Goal: Task Accomplishment & Management: Manage account settings

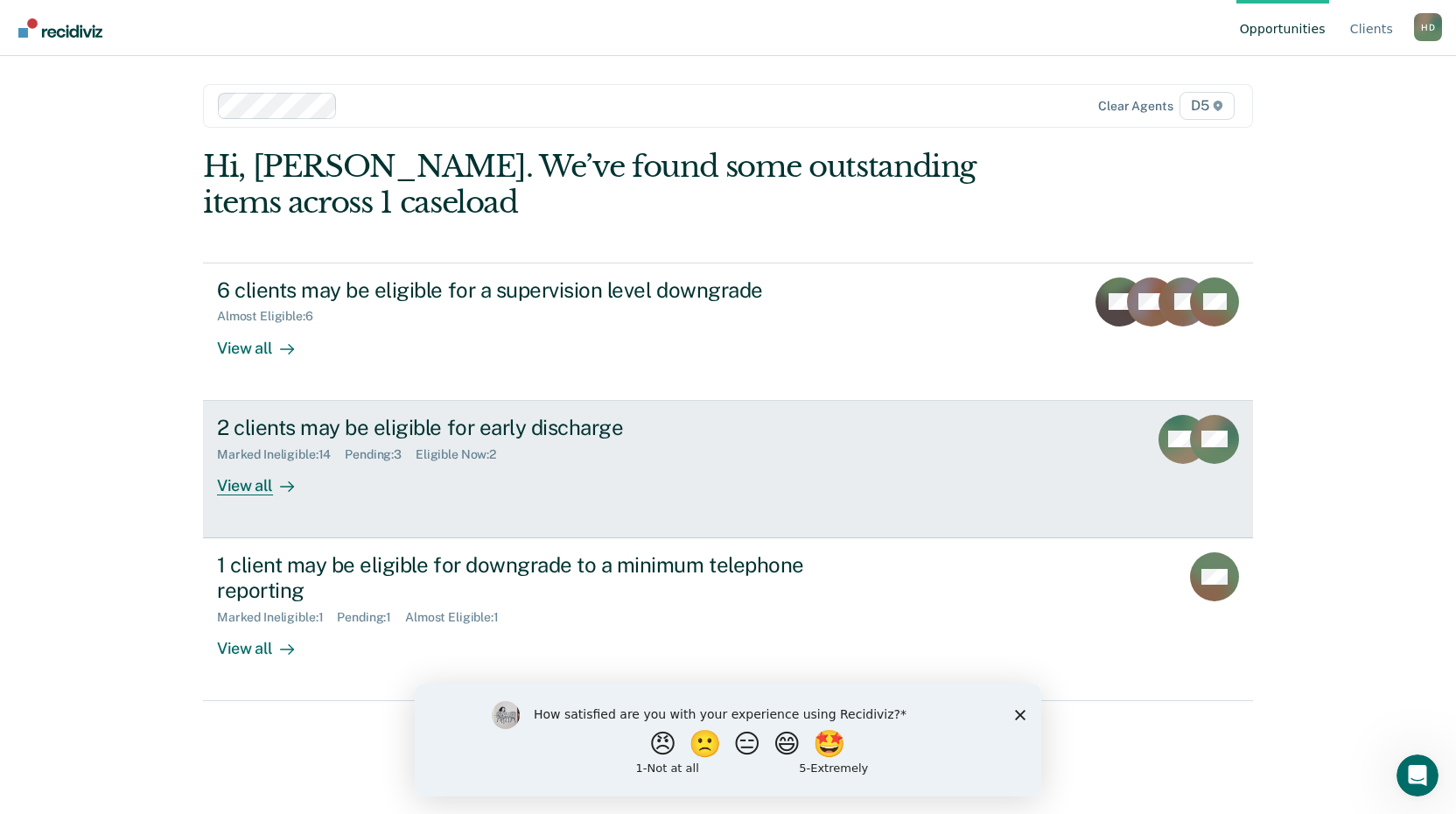
click at [322, 473] on div "2 clients may be eligible for early discharge Marked Ineligible : 14 Pending : …" at bounding box center [545, 455] width 656 height 81
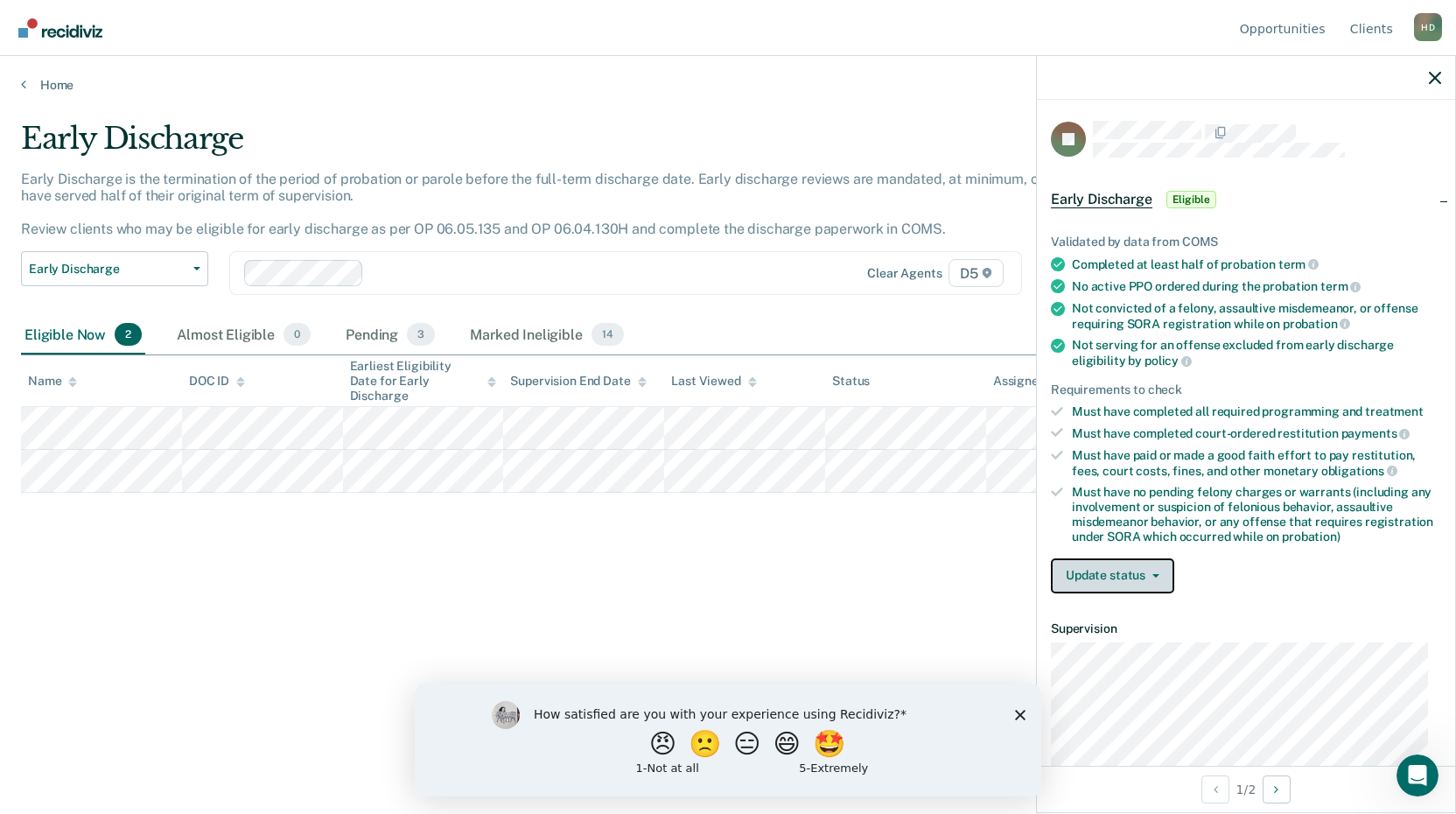
click at [1114, 575] on button "Update status" at bounding box center [1112, 576] width 124 height 35
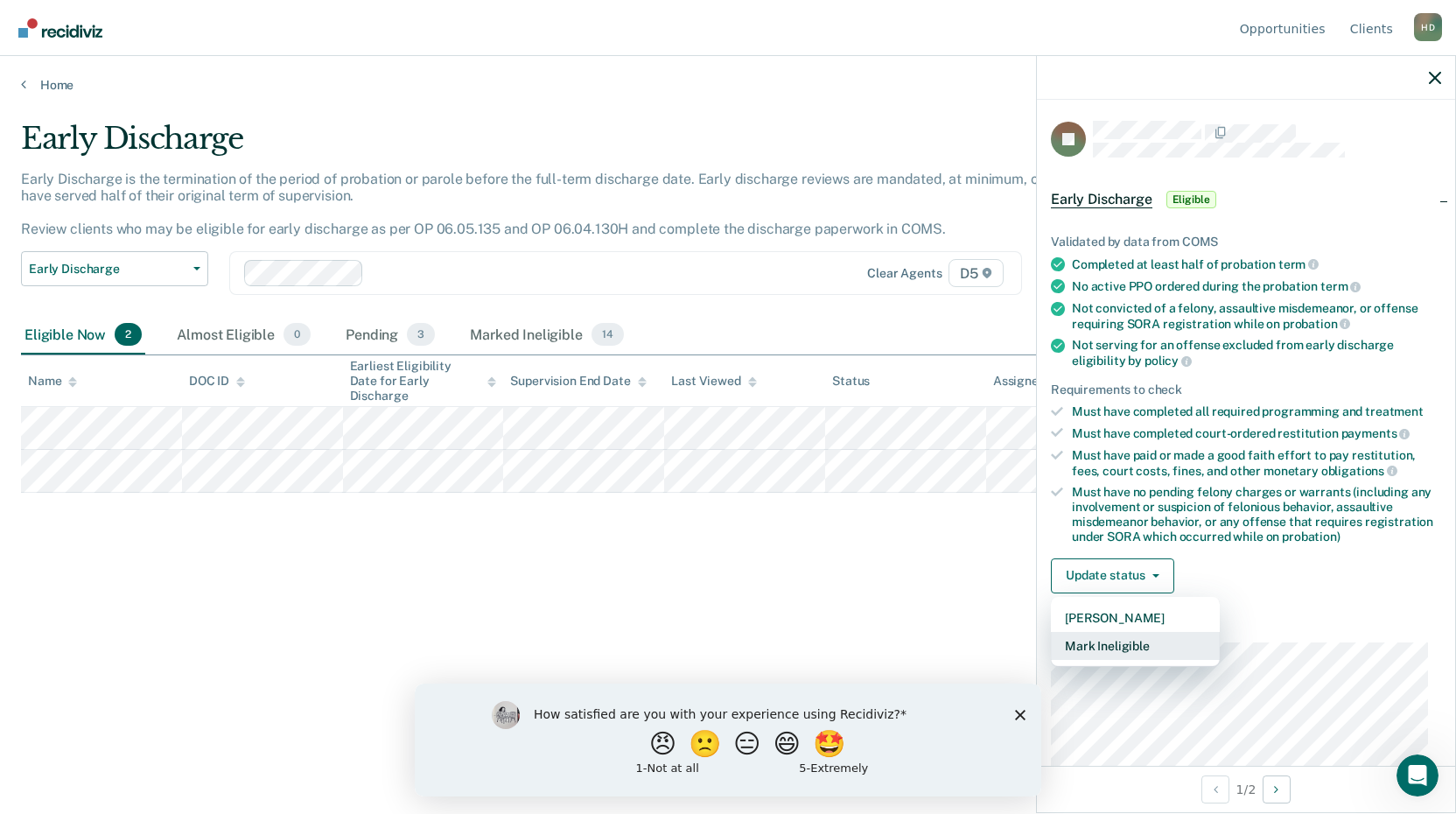
click at [1107, 642] on button "Mark Ineligible" at bounding box center [1134, 645] width 169 height 28
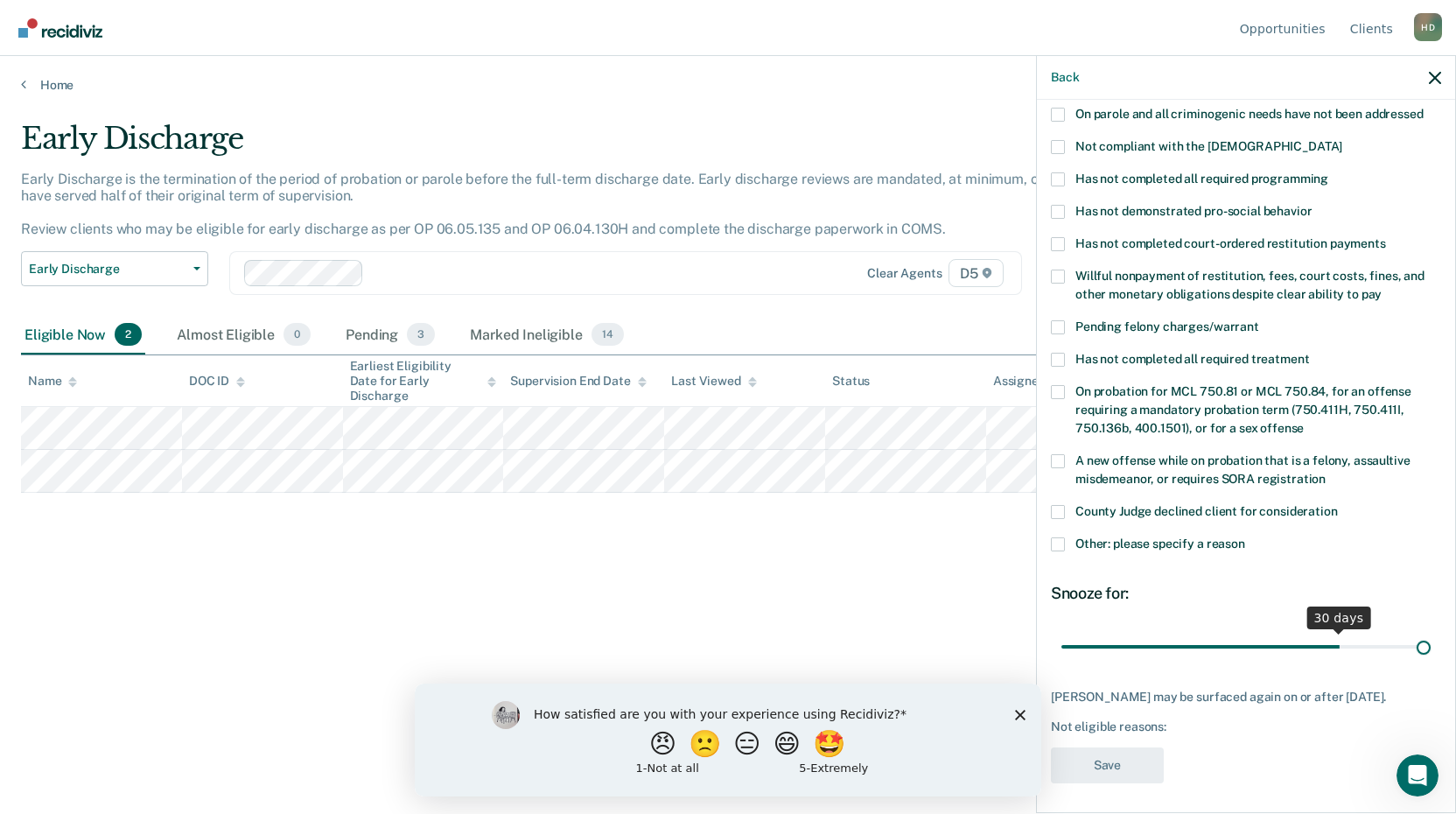
scroll to position [262, 0]
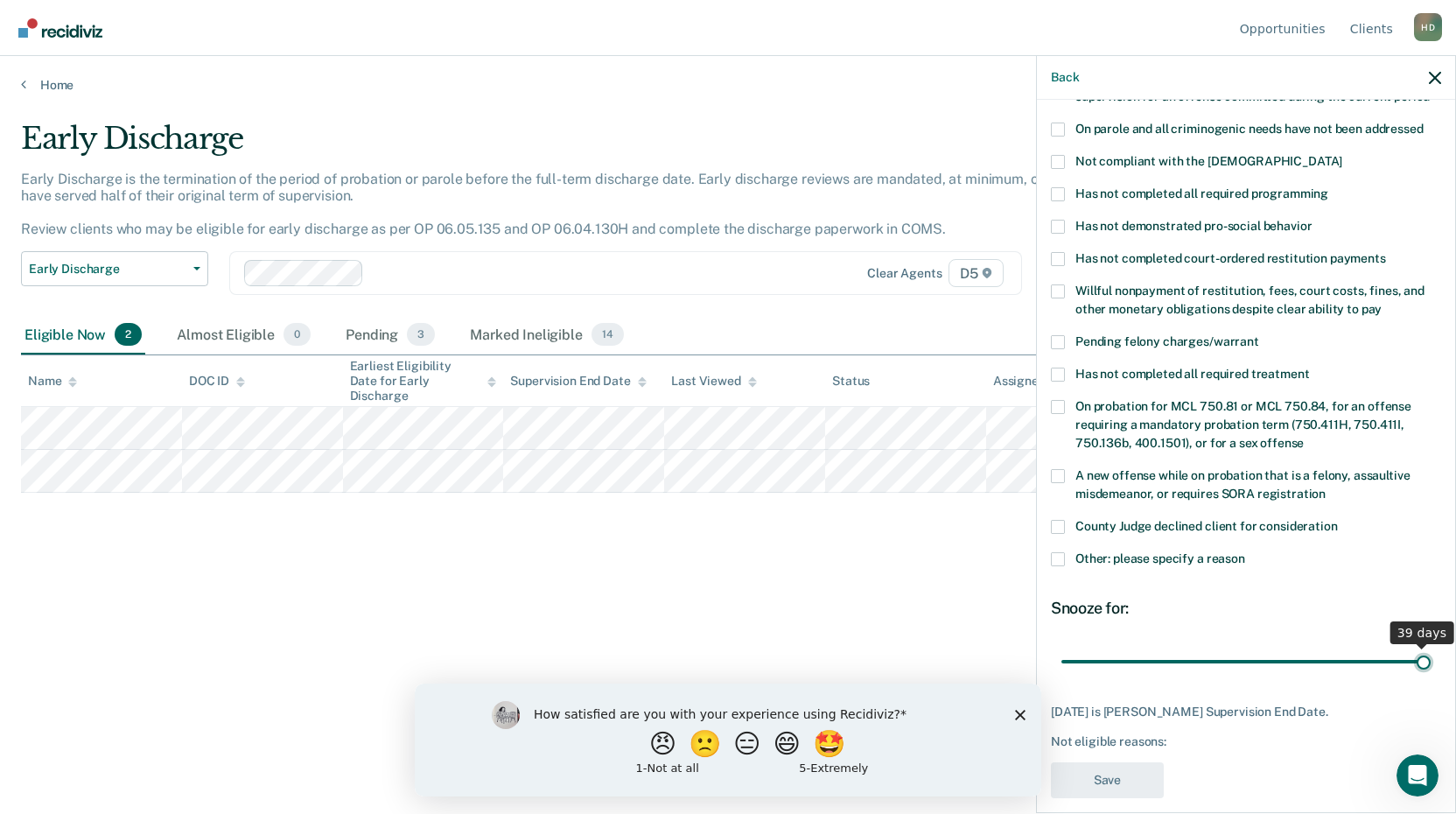
drag, startPoint x: 1327, startPoint y: 633, endPoint x: 1431, endPoint y: 605, distance: 107.7
type input "39"
click at [1431, 646] on input "range" at bounding box center [1245, 661] width 369 height 30
click at [1054, 553] on span at bounding box center [1057, 560] width 14 height 14
click at [1245, 553] on input "Other: please specify a reason" at bounding box center [1245, 553] width 0 height 0
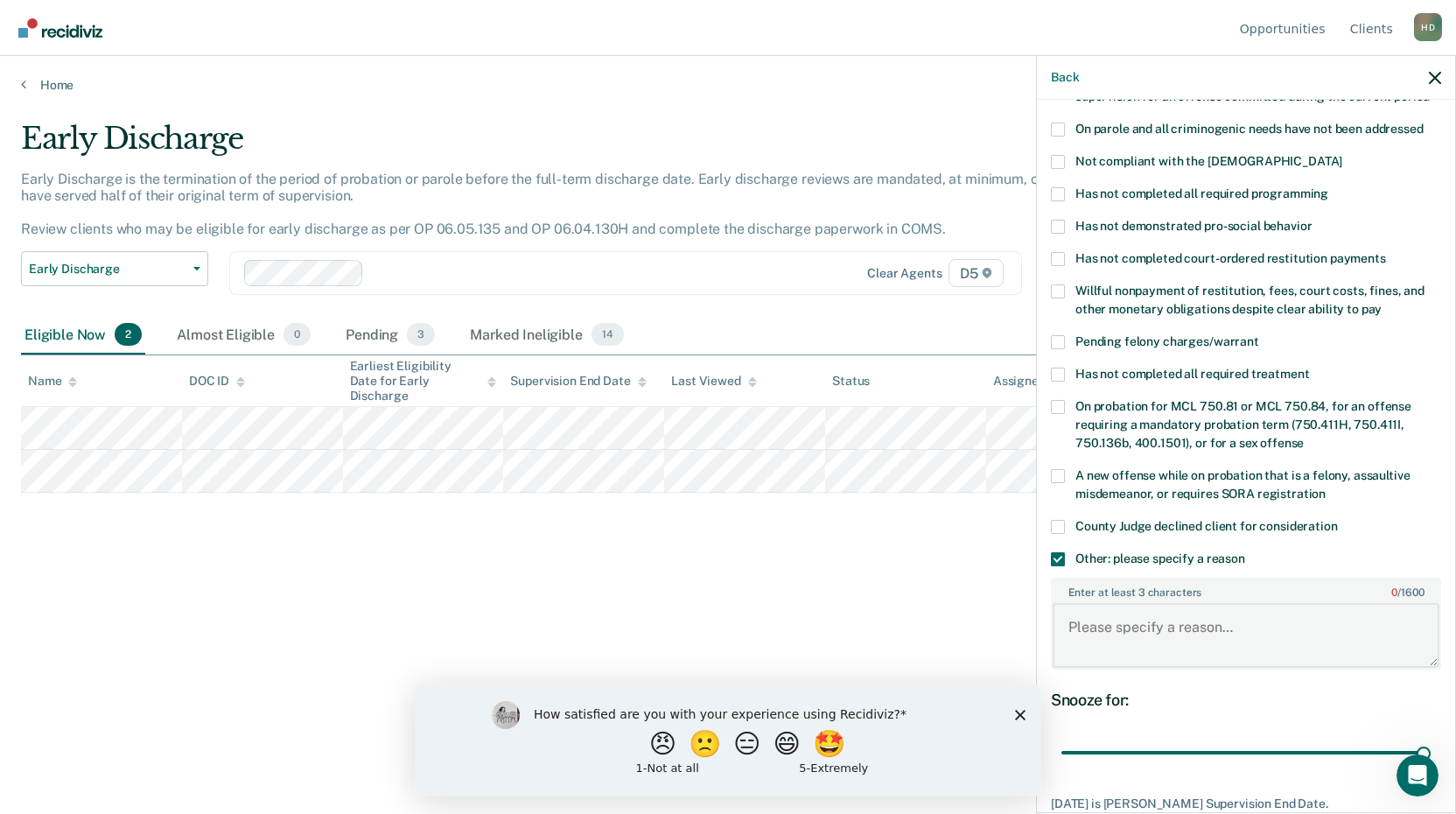
click at [1085, 615] on textarea "Enter at least 3 characters 0 / 1600" at bounding box center [1245, 636] width 387 height 64
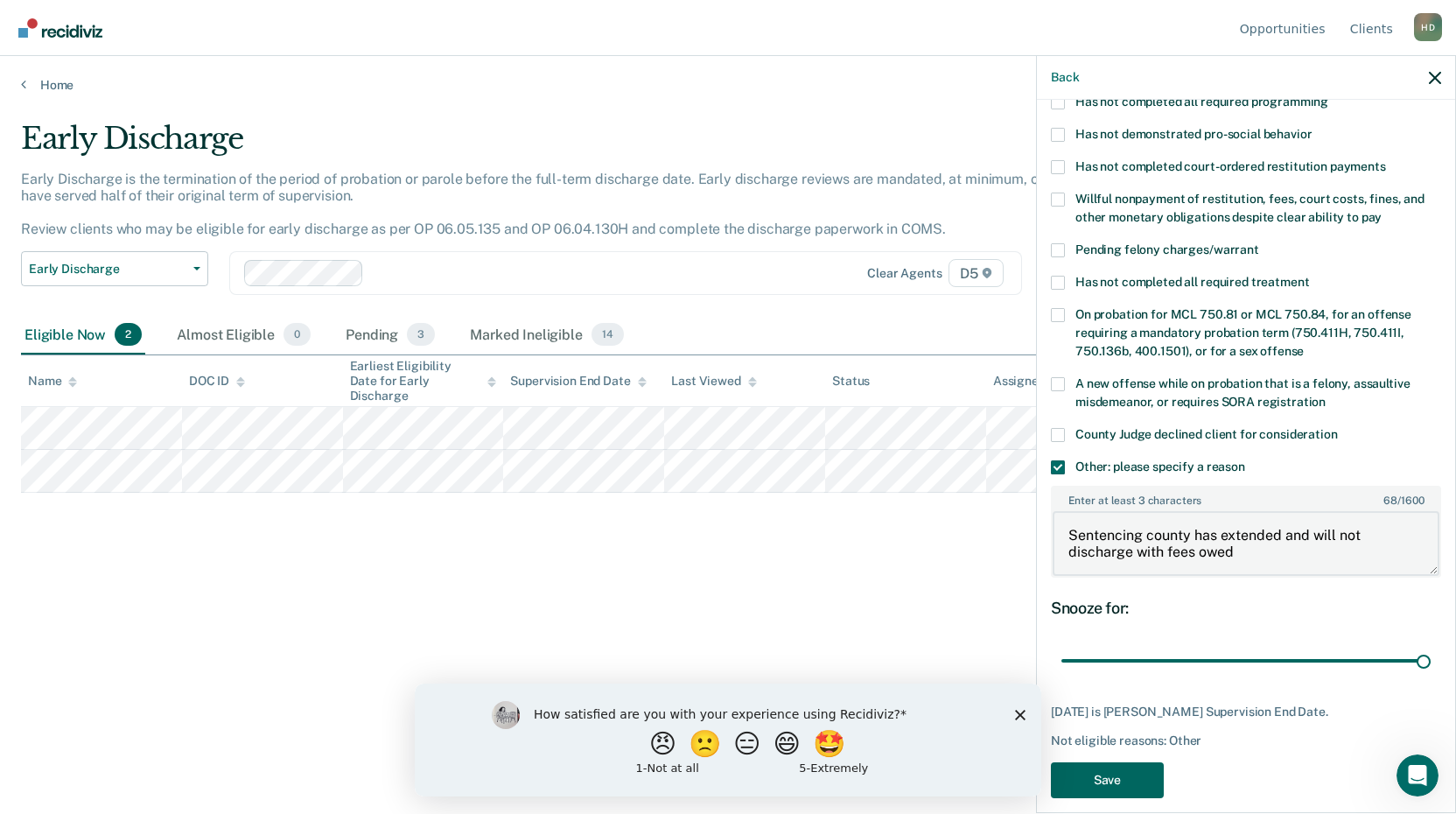
type textarea "Sentencing county has extended and will not discharge with fees owed"
click at [1083, 762] on button "Save" at bounding box center [1107, 780] width 113 height 36
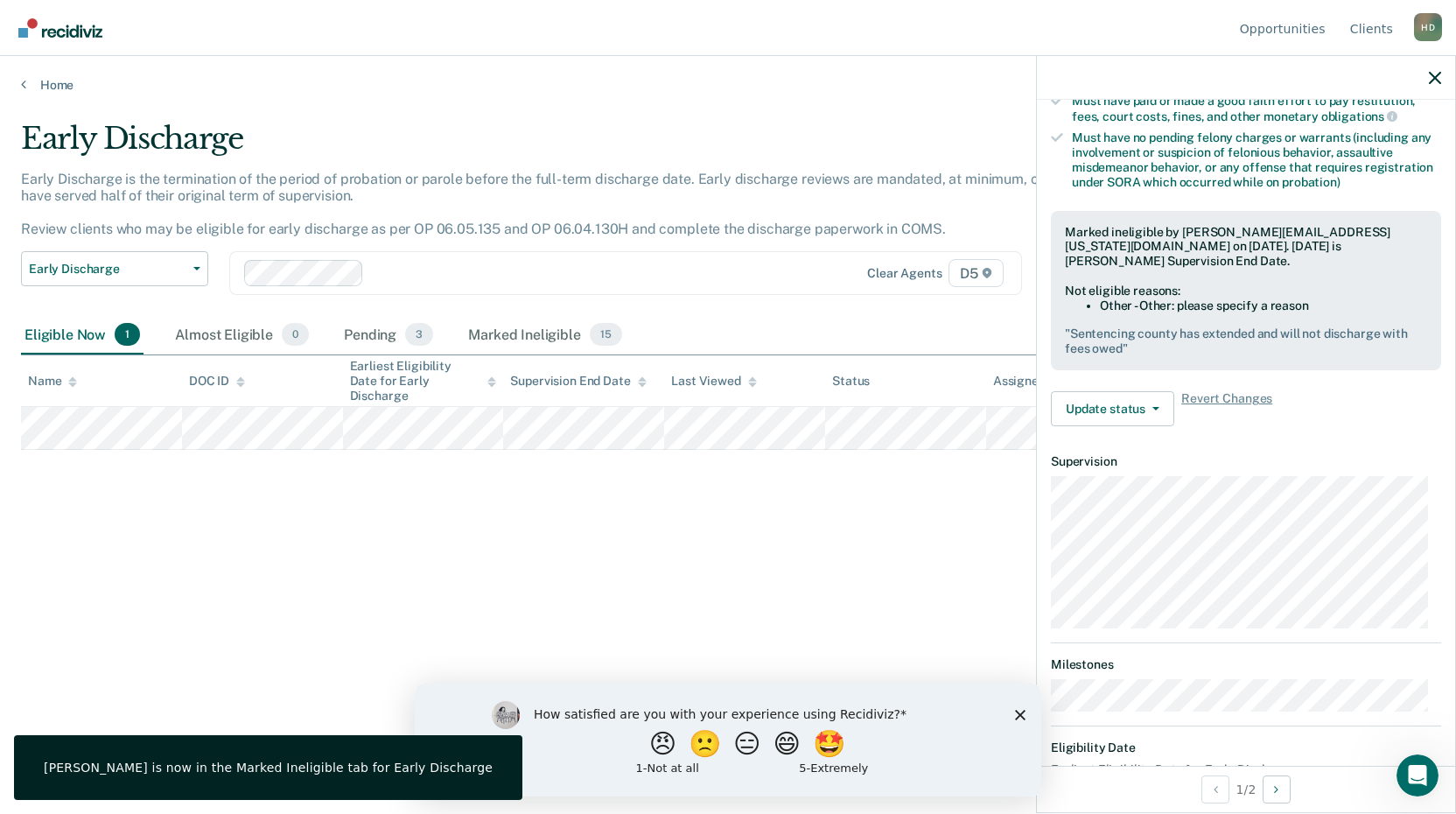
scroll to position [229, 0]
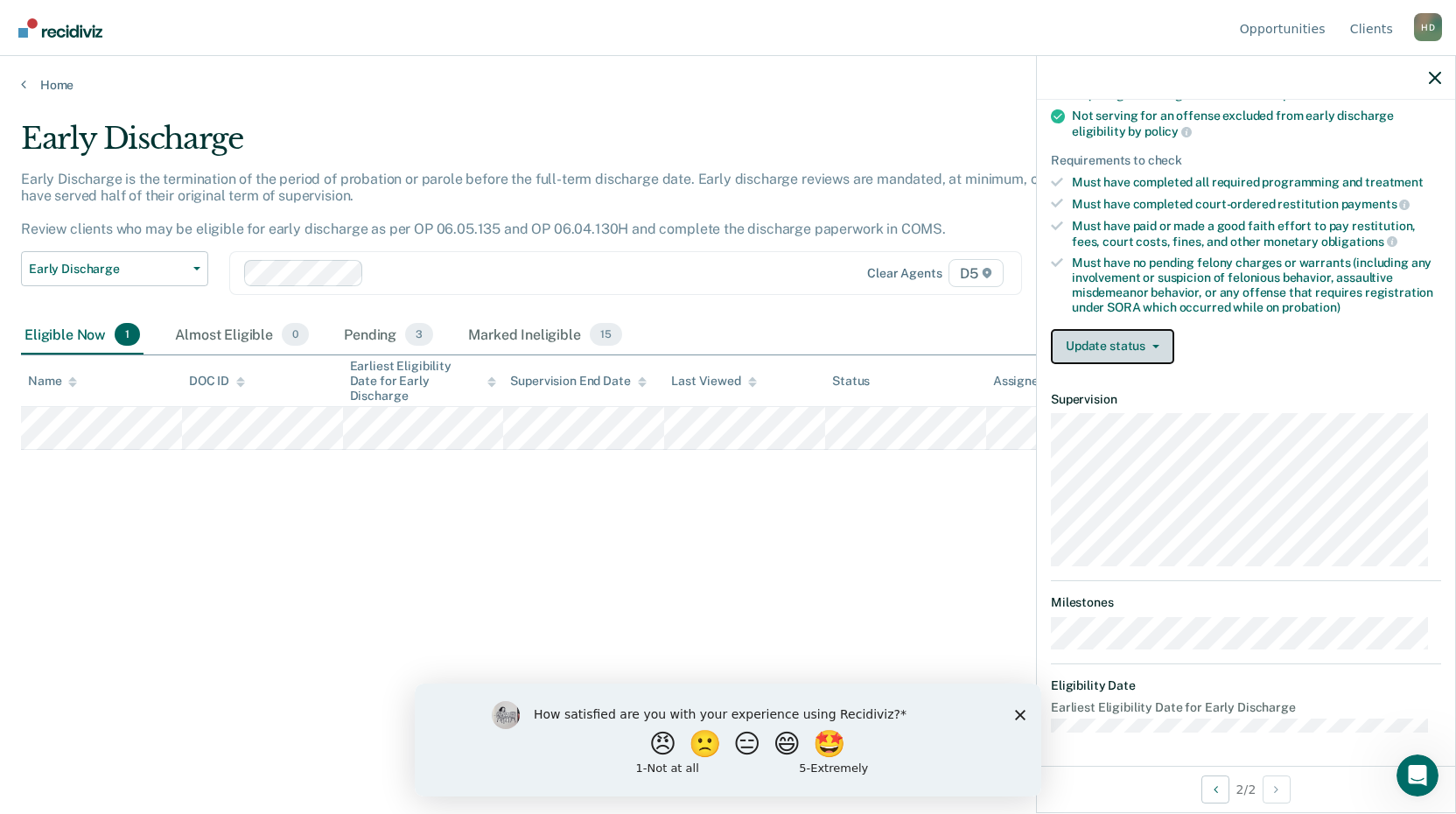
click at [1127, 347] on button "Update status" at bounding box center [1112, 347] width 124 height 35
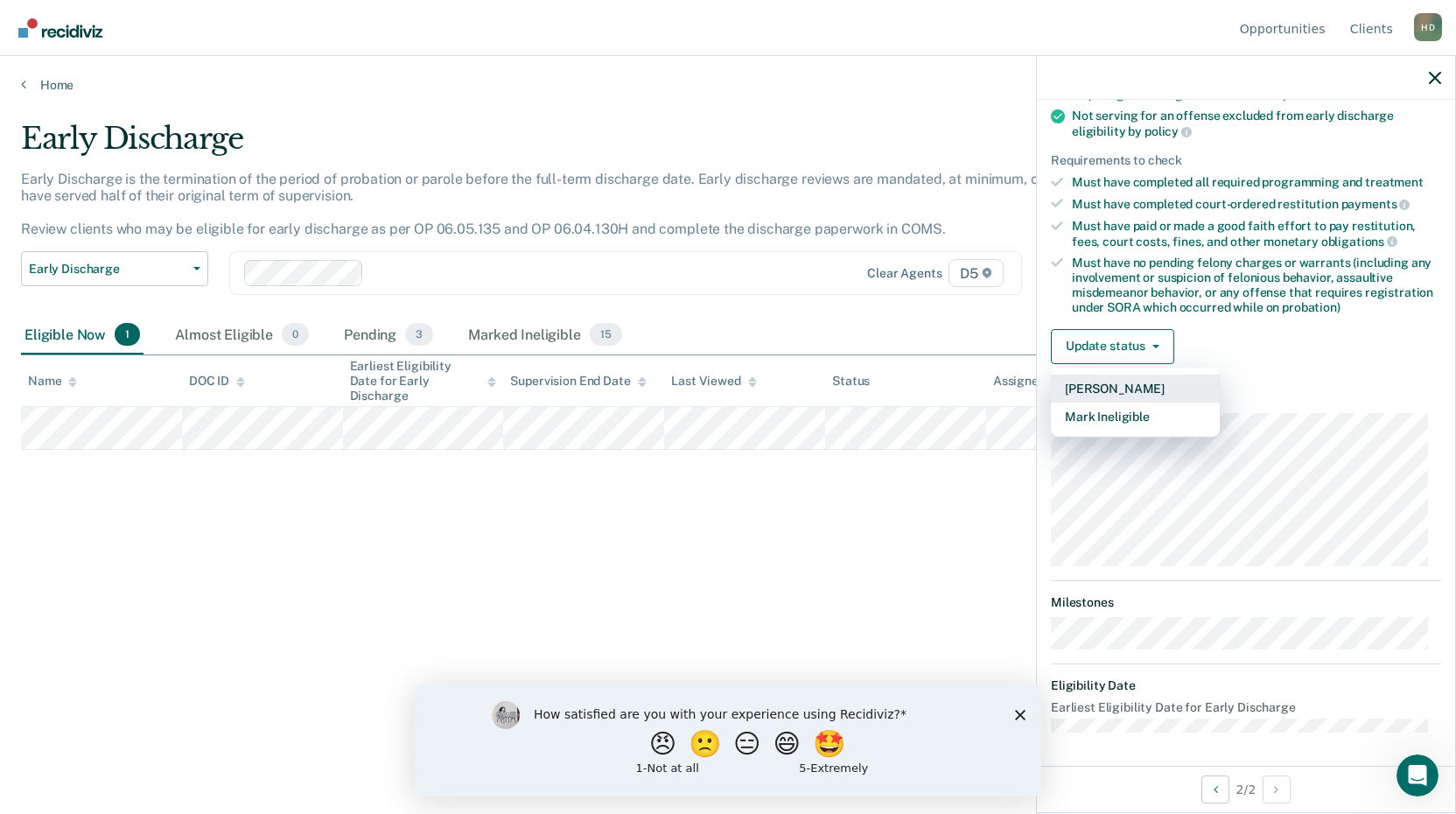
click at [1114, 385] on button "[PERSON_NAME]" at bounding box center [1134, 388] width 169 height 28
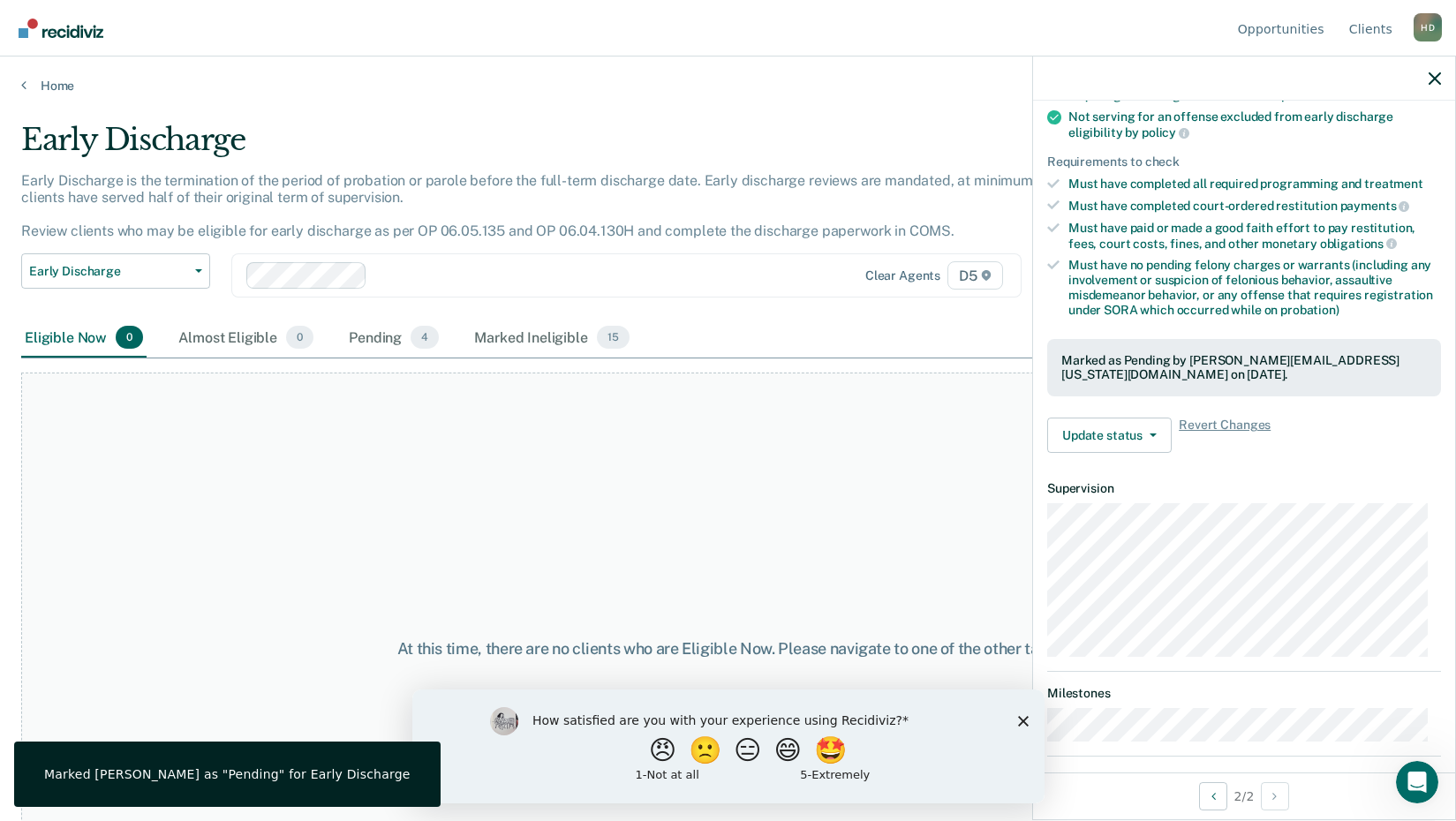
click at [1443, 83] on div at bounding box center [1244, 78] width 422 height 44
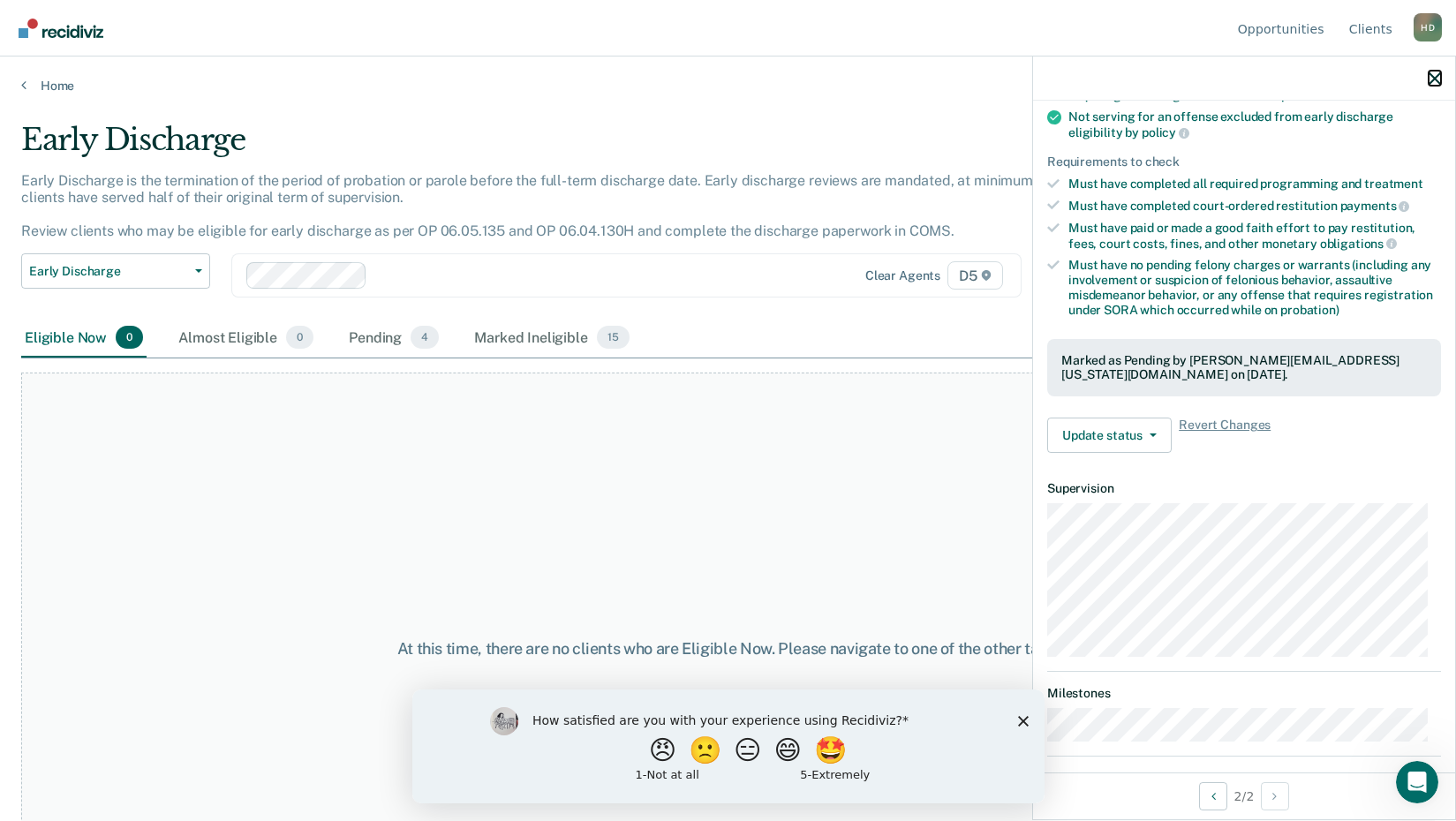
click at [1434, 83] on icon "button" at bounding box center [1434, 79] width 13 height 13
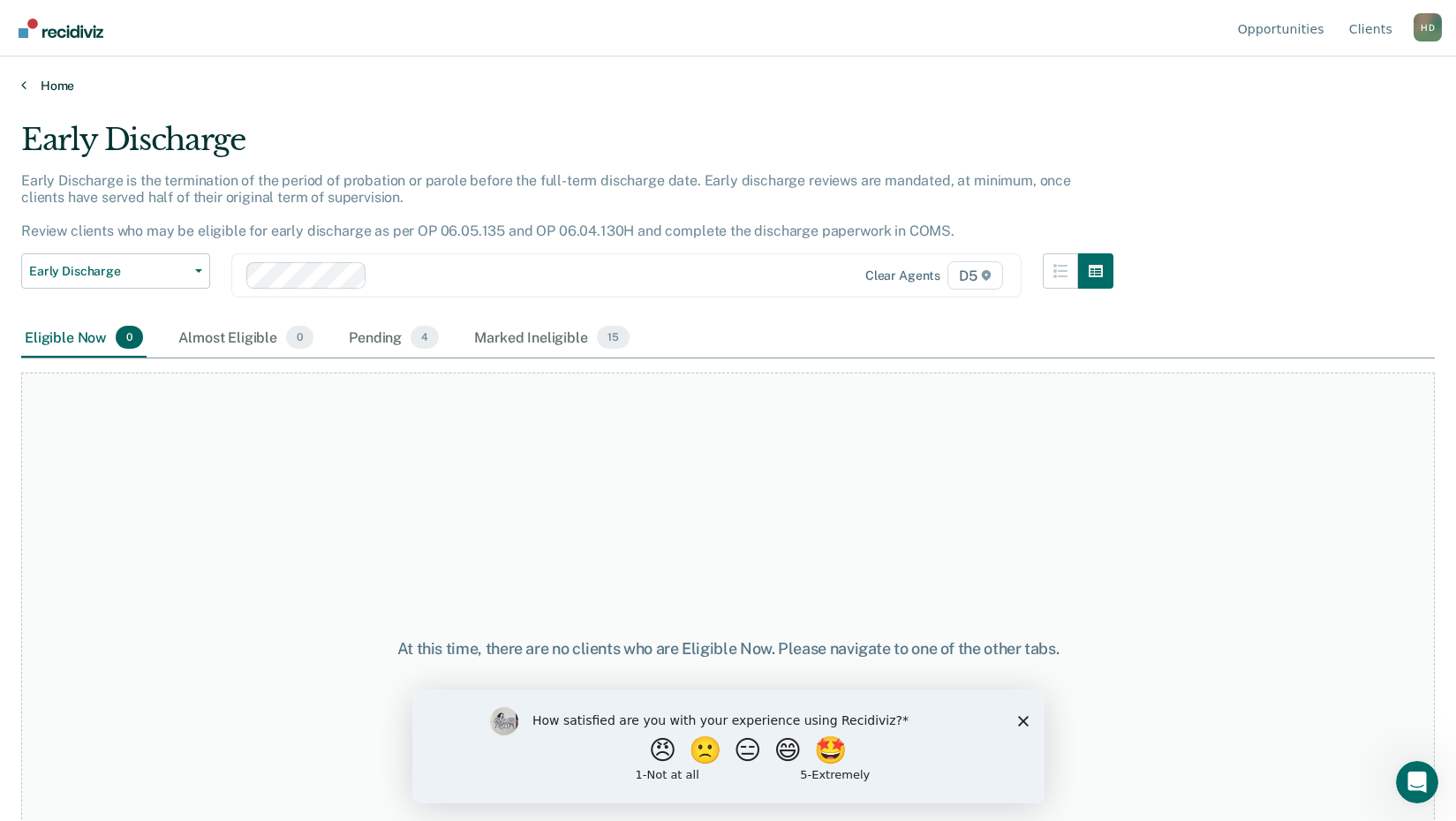
click at [65, 89] on link "Home" at bounding box center [728, 86] width 1414 height 16
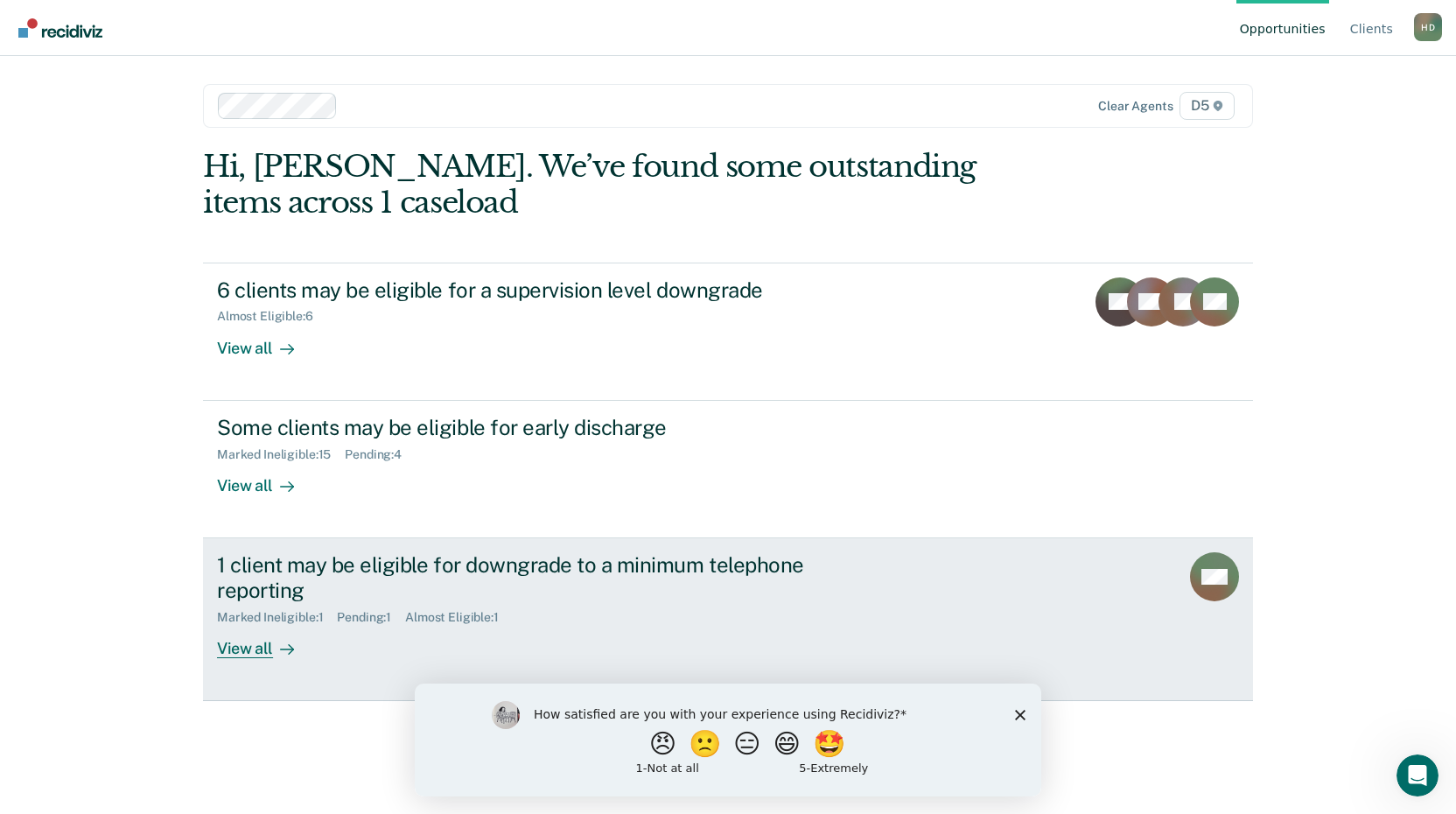
click at [238, 652] on div "View all" at bounding box center [266, 640] width 98 height 34
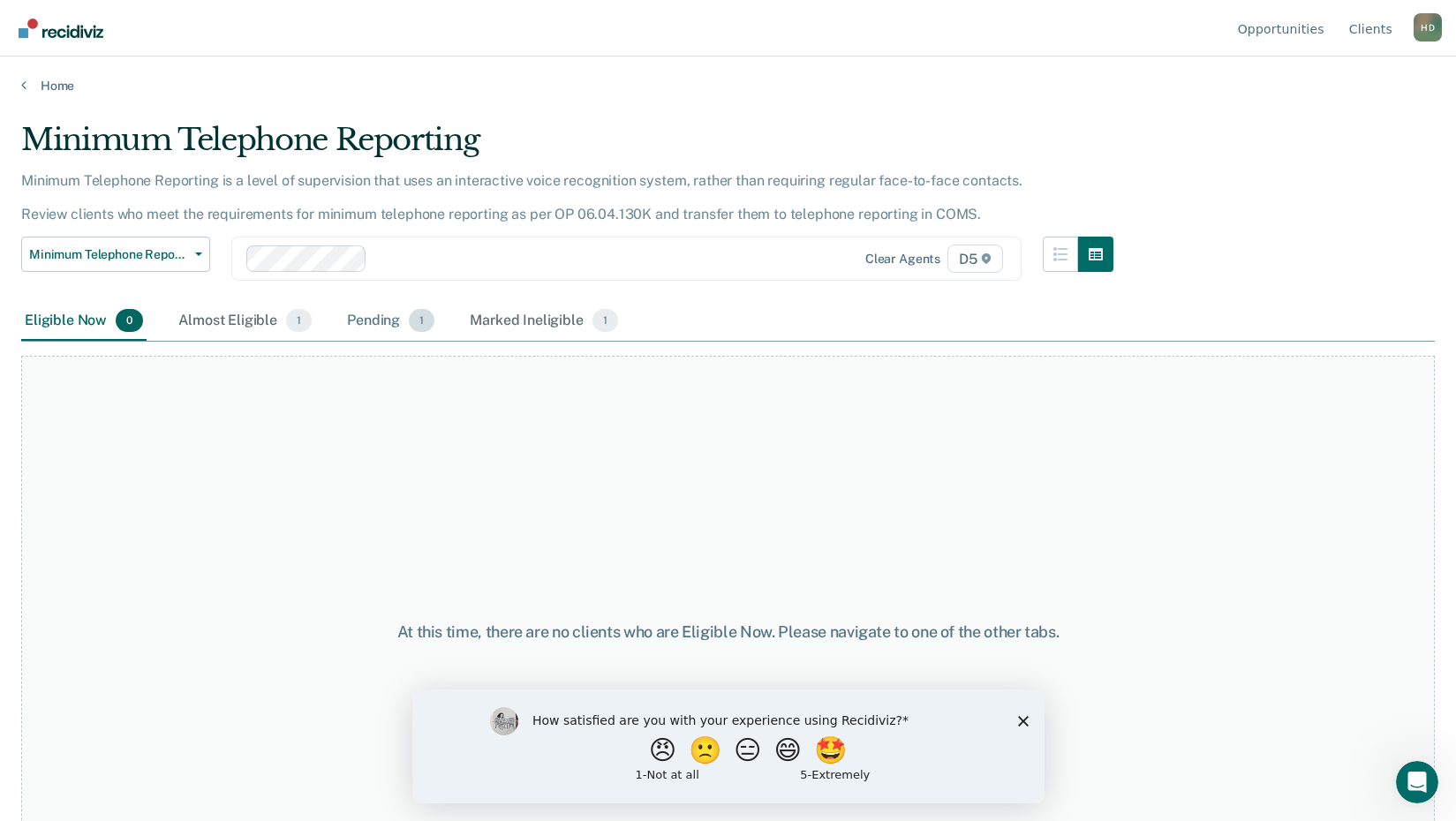
click at [364, 312] on div "Pending 1" at bounding box center [390, 322] width 94 height 39
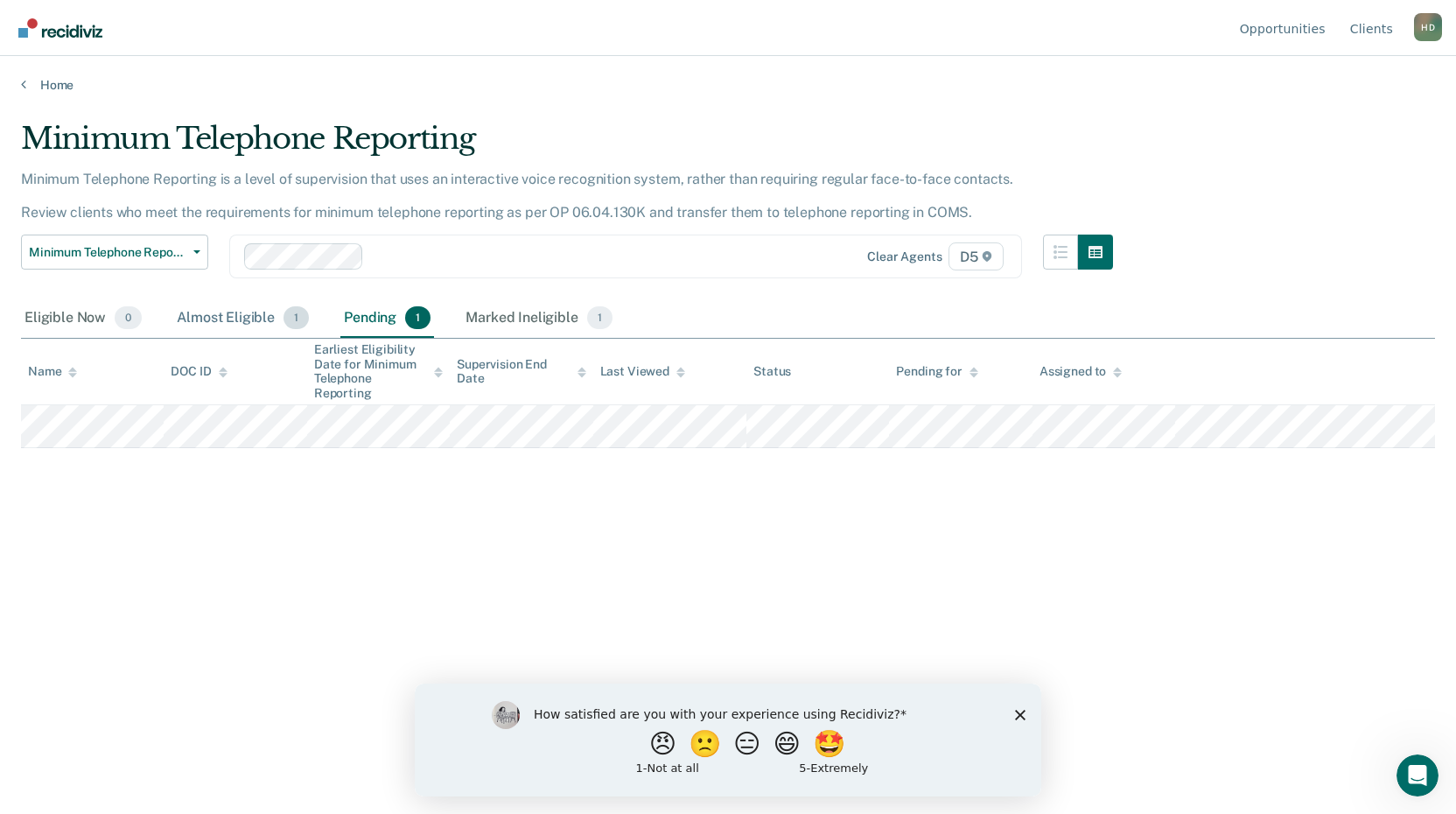
click at [237, 327] on div "Almost Eligible 1" at bounding box center [243, 319] width 139 height 39
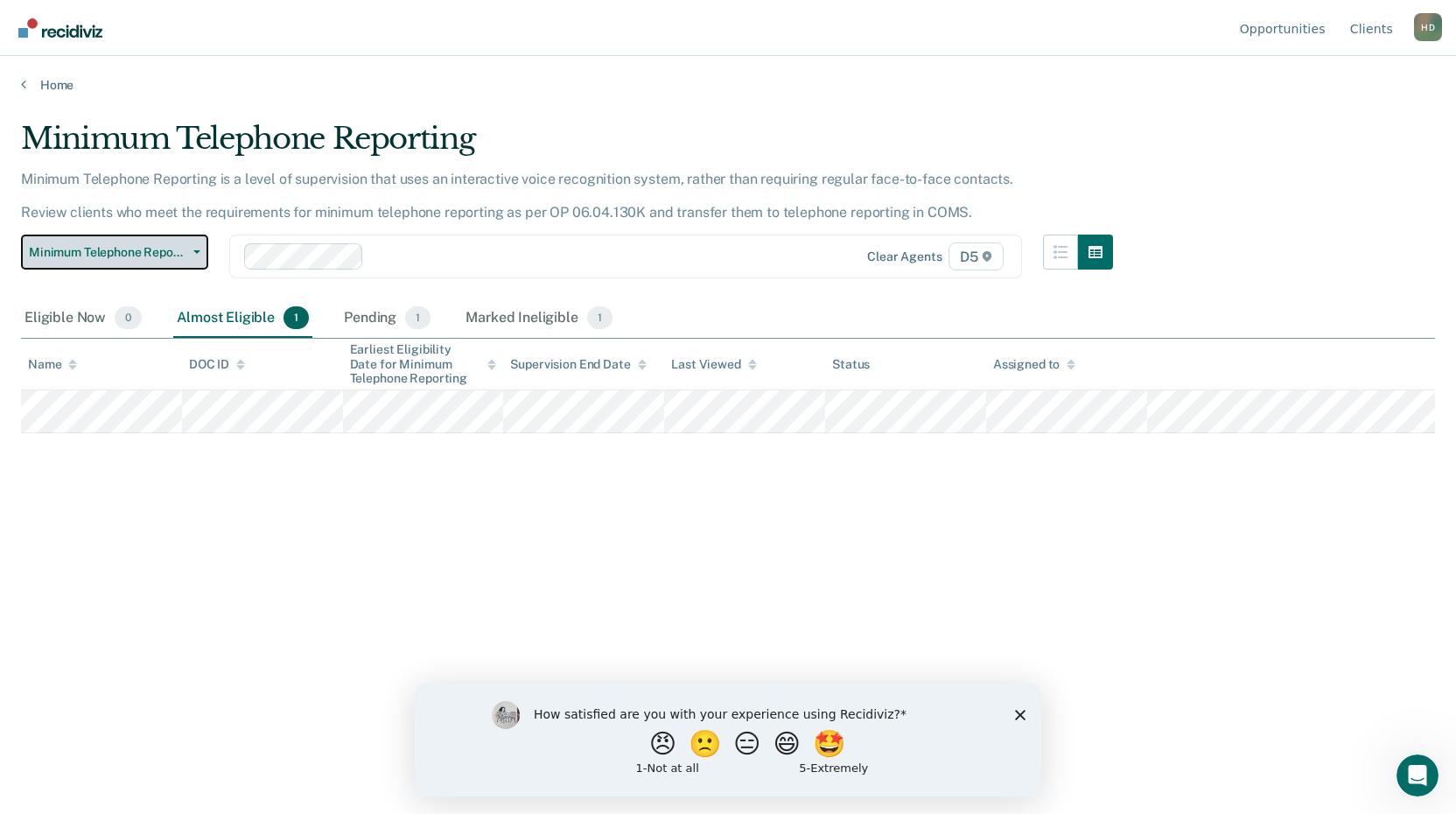
click at [88, 252] on span "Minimum Telephone Reporting" at bounding box center [108, 252] width 158 height 15
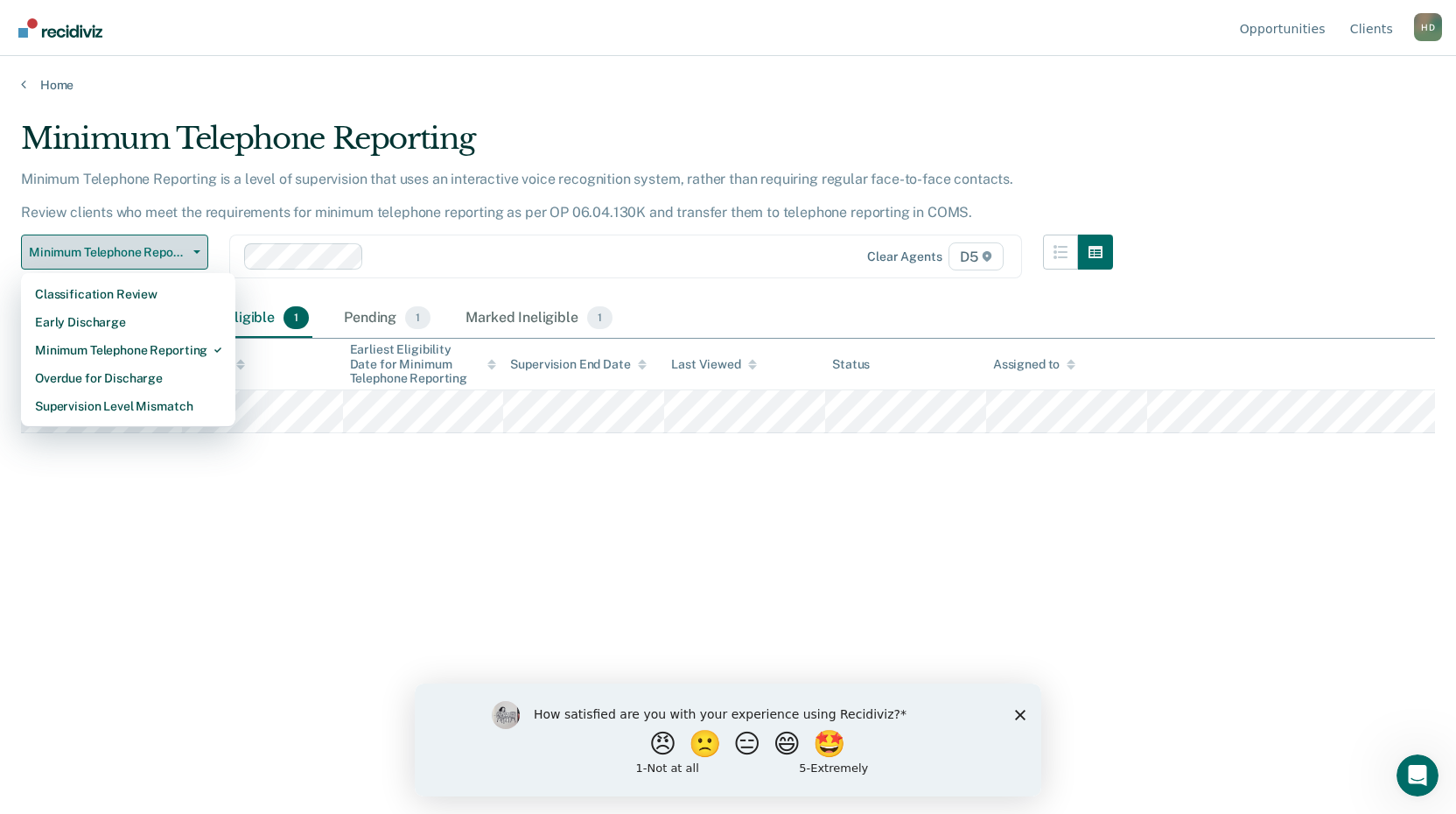
click at [88, 252] on span "Minimum Telephone Reporting" at bounding box center [108, 252] width 158 height 15
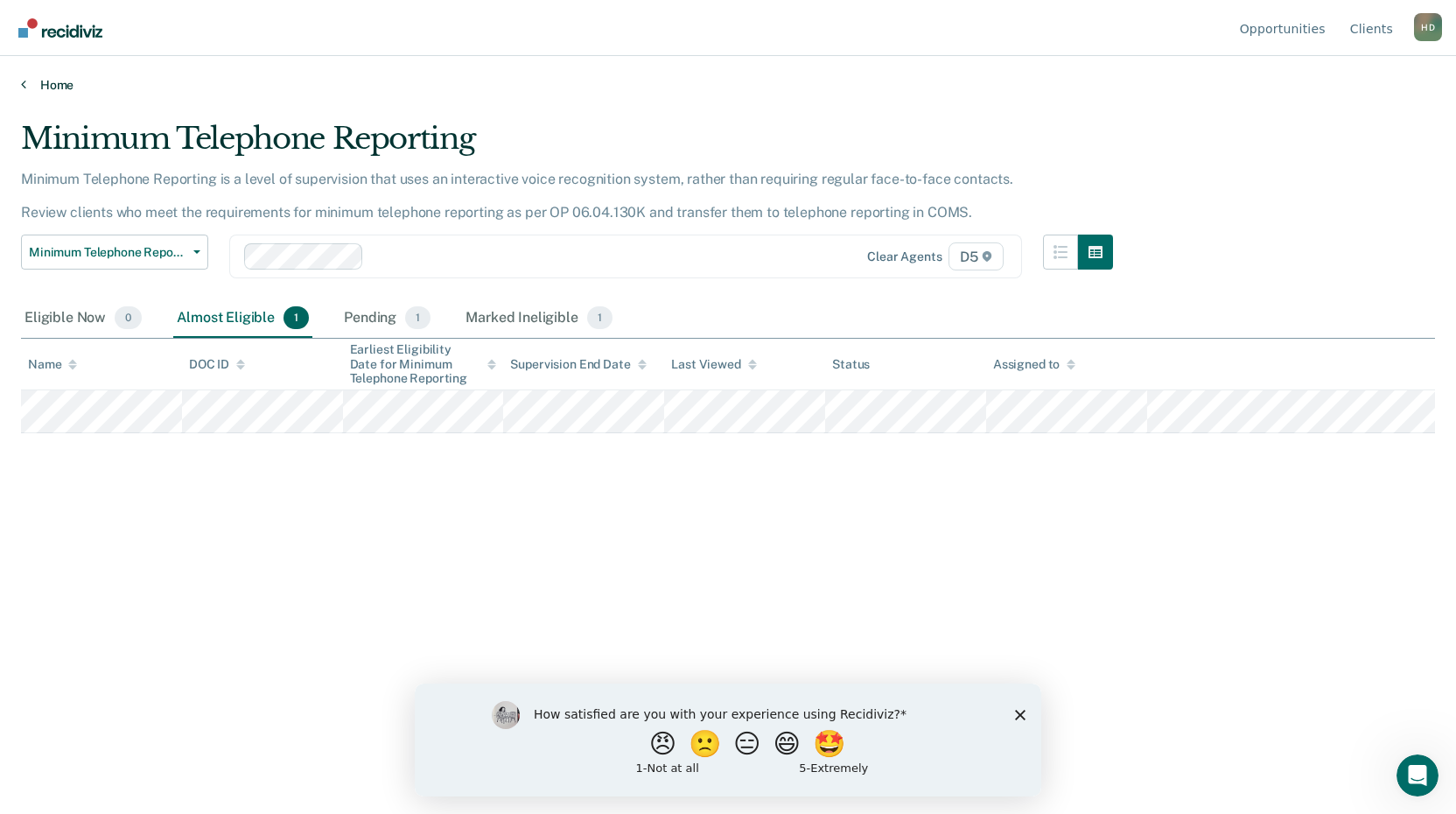
click at [44, 79] on link "Home" at bounding box center [728, 85] width 1414 height 16
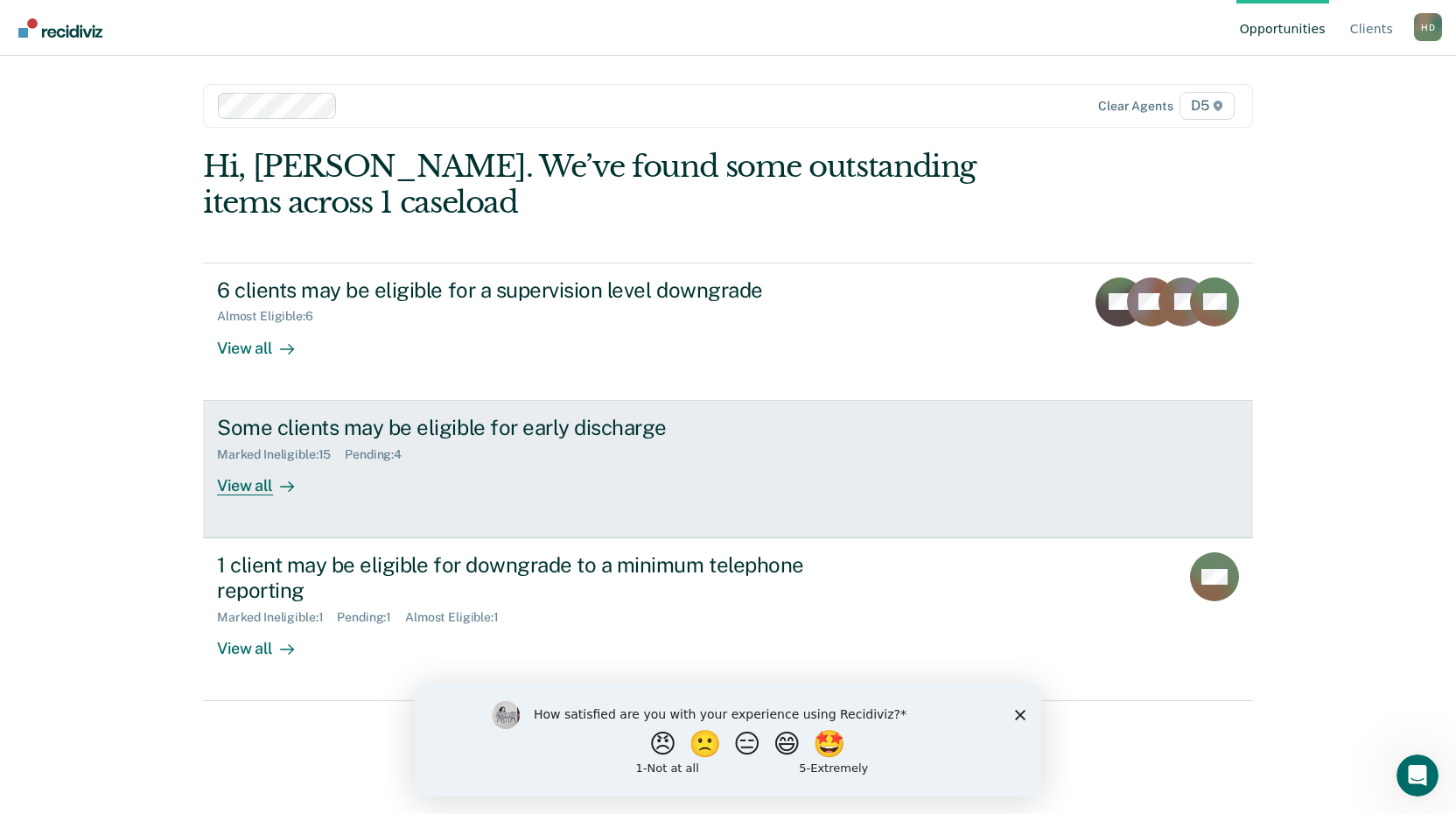
click at [245, 485] on div "View all" at bounding box center [266, 478] width 98 height 34
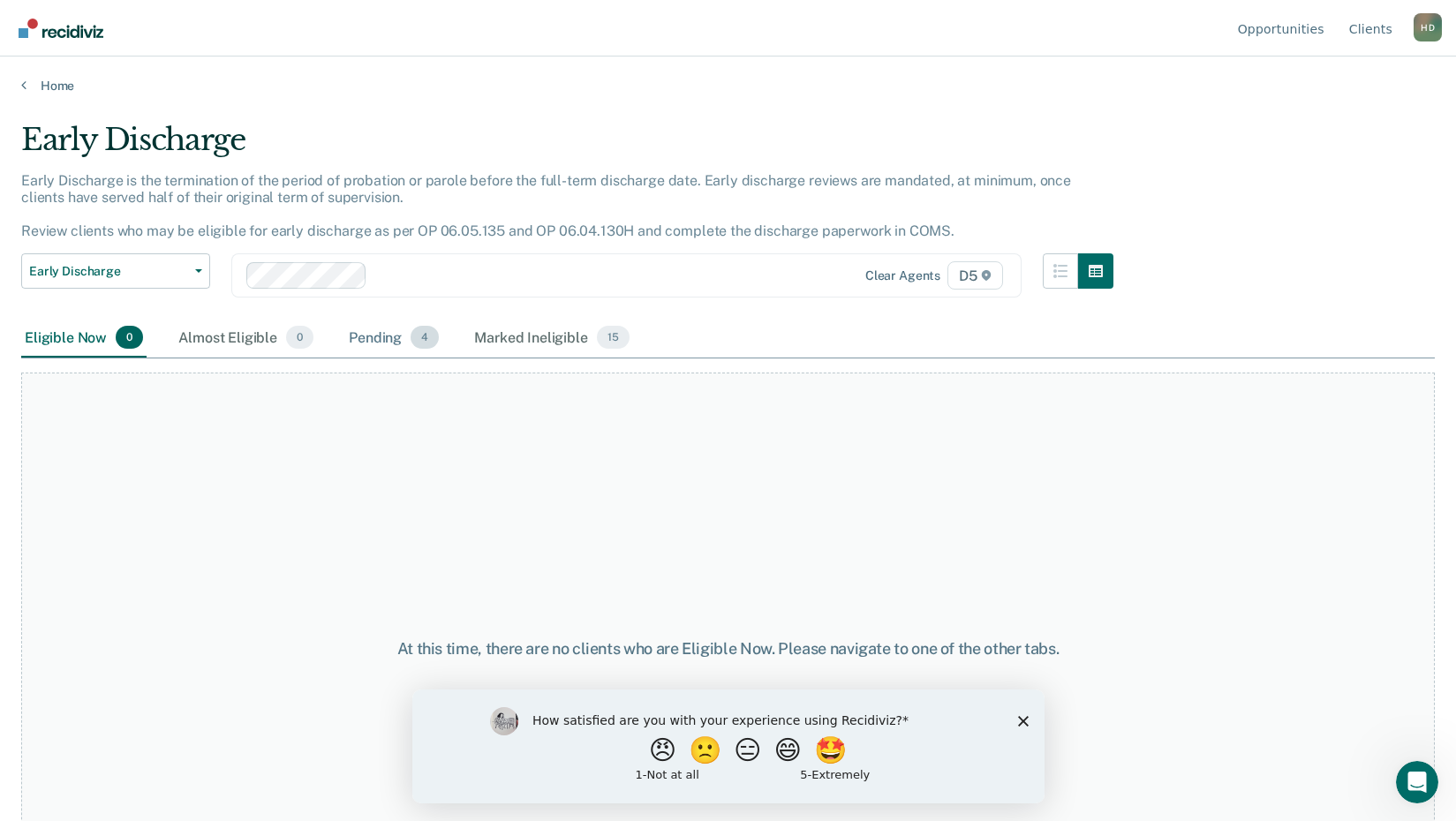
click at [377, 346] on div "Pending 4" at bounding box center [393, 338] width 97 height 39
